Goal: Check status

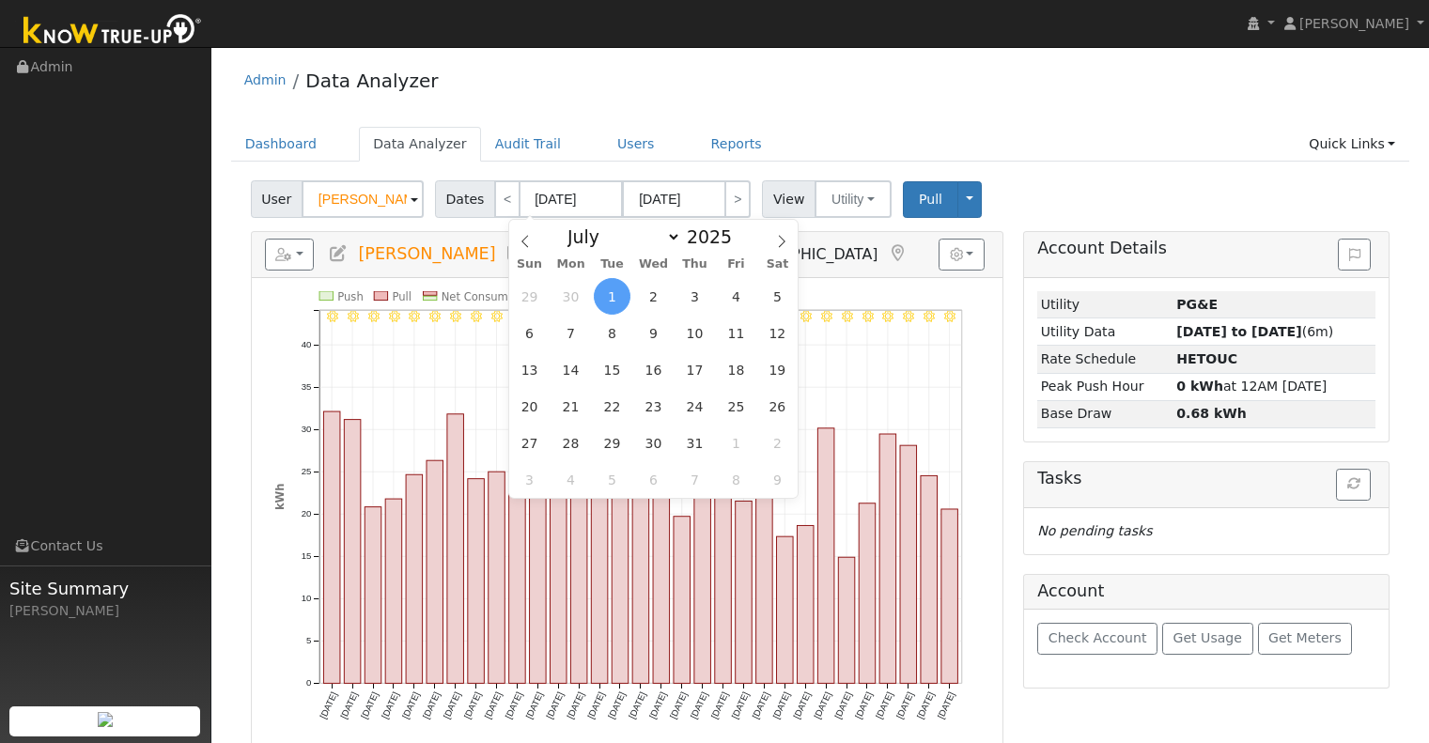
select select "6"
click at [768, 123] on div "Admin Data Analyzer Dashboard Data Analyzer Audit Trail Users Reports Quick Lin…" at bounding box center [820, 515] width 1199 height 919
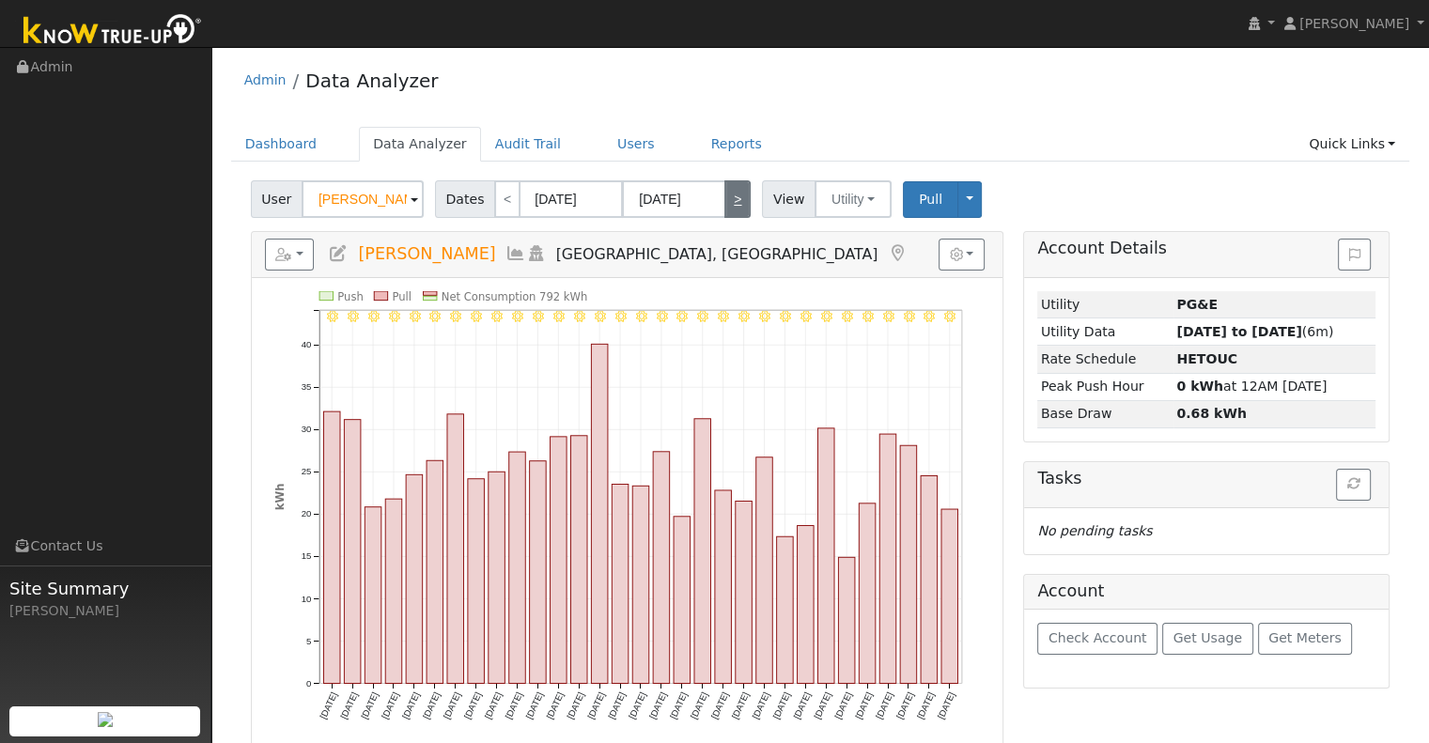
click at [724, 210] on link ">" at bounding box center [737, 199] width 26 height 38
type input "[DATE]"
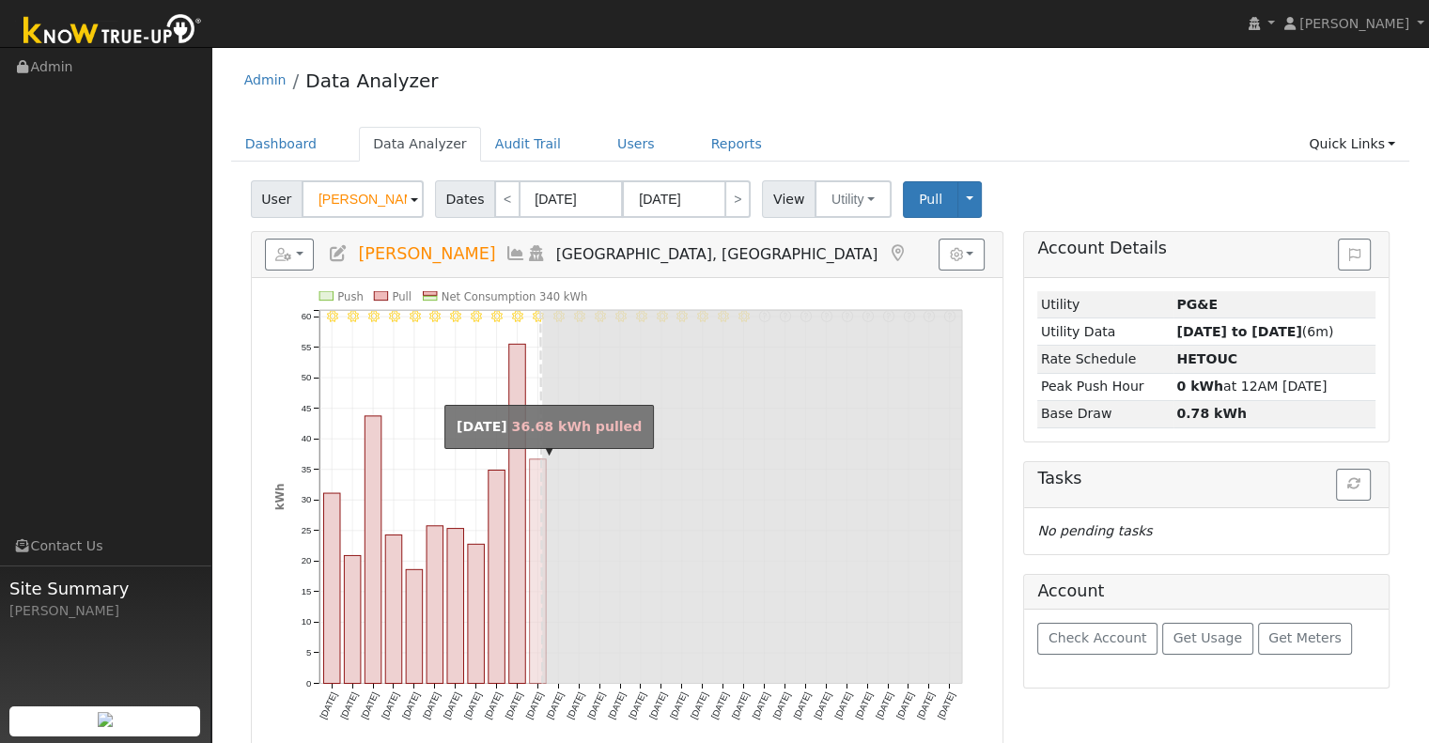
click at [532, 481] on rect "onclick=""" at bounding box center [537, 571] width 17 height 225
type input "[DATE]"
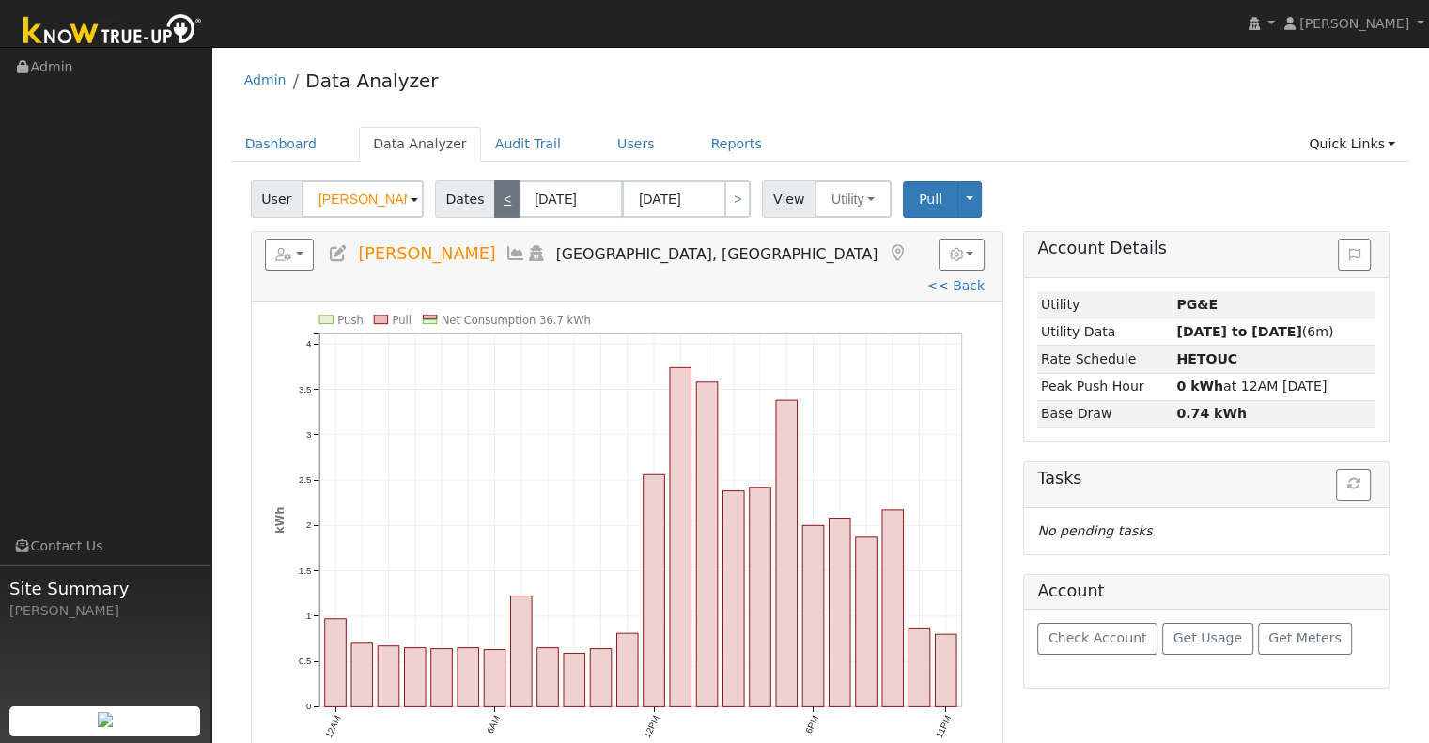
click at [494, 194] on link "<" at bounding box center [507, 199] width 26 height 38
type input "[DATE]"
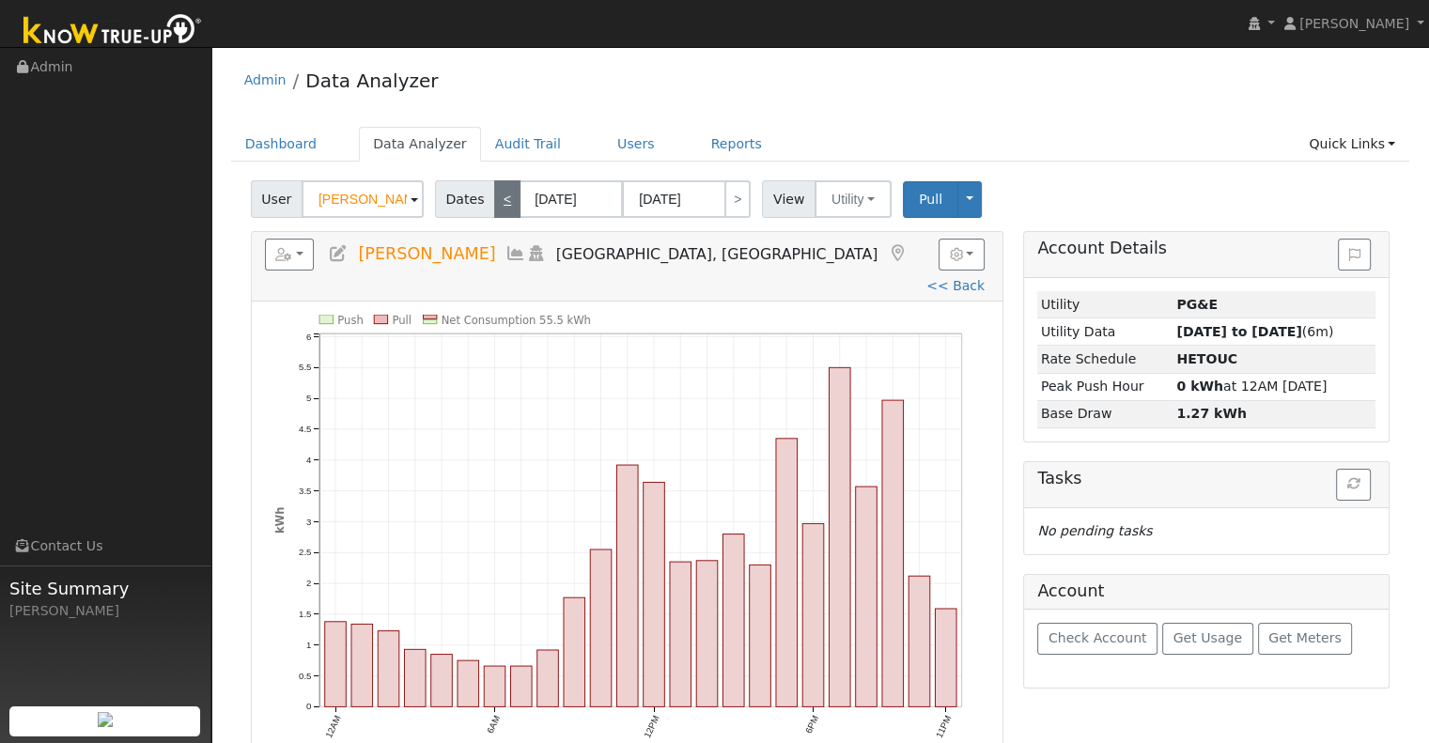
click at [494, 194] on link "<" at bounding box center [507, 199] width 26 height 38
type input "[DATE]"
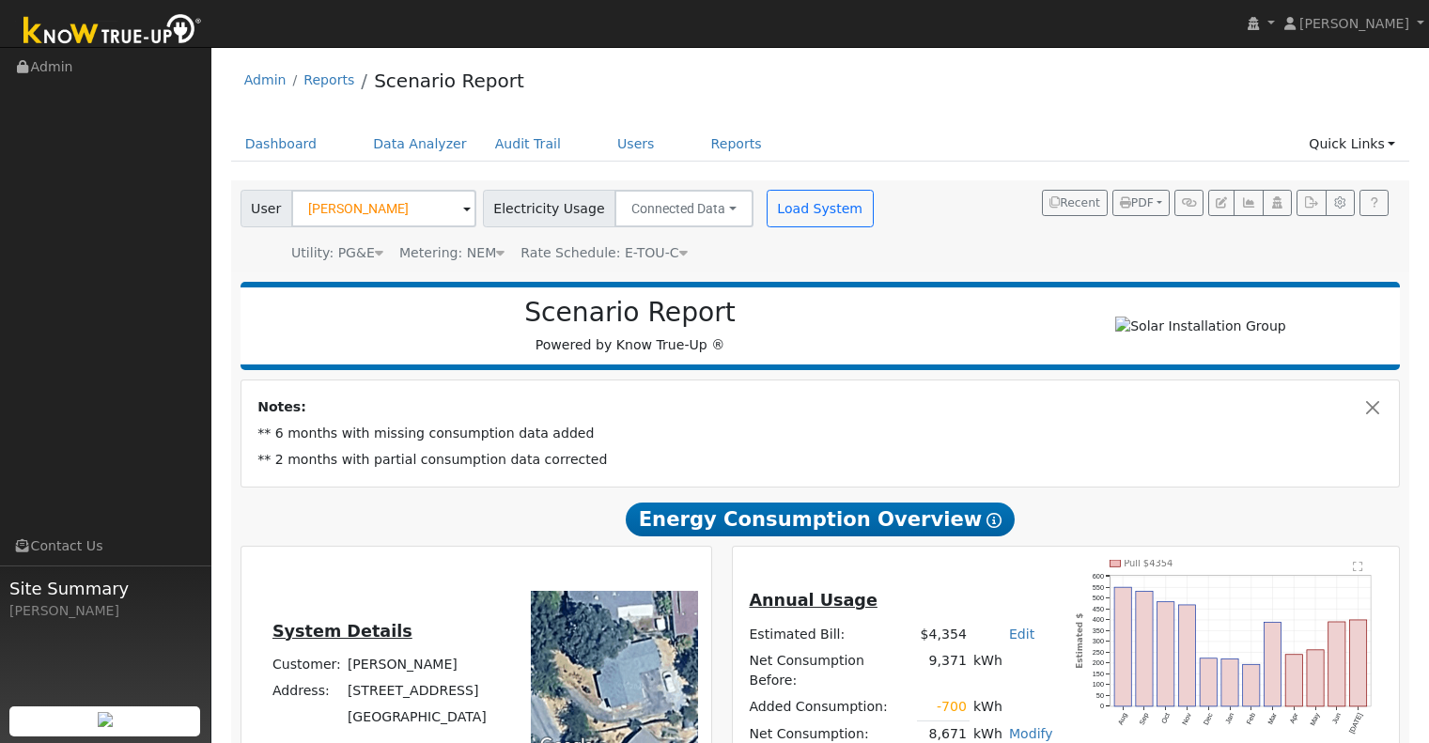
scroll to position [1277, 0]
